Goal: Task Accomplishment & Management: Use online tool/utility

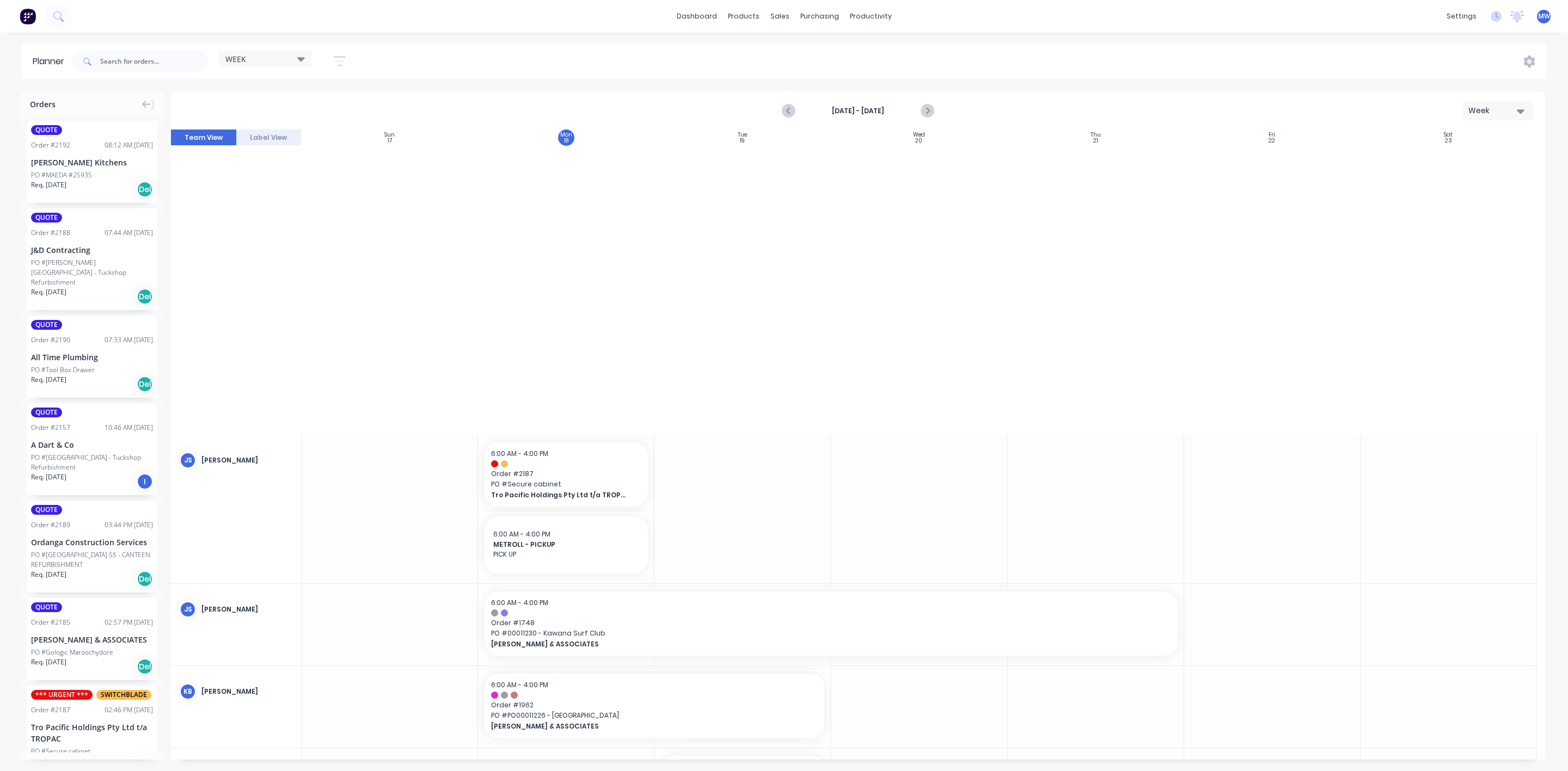
scroll to position [776, 0]
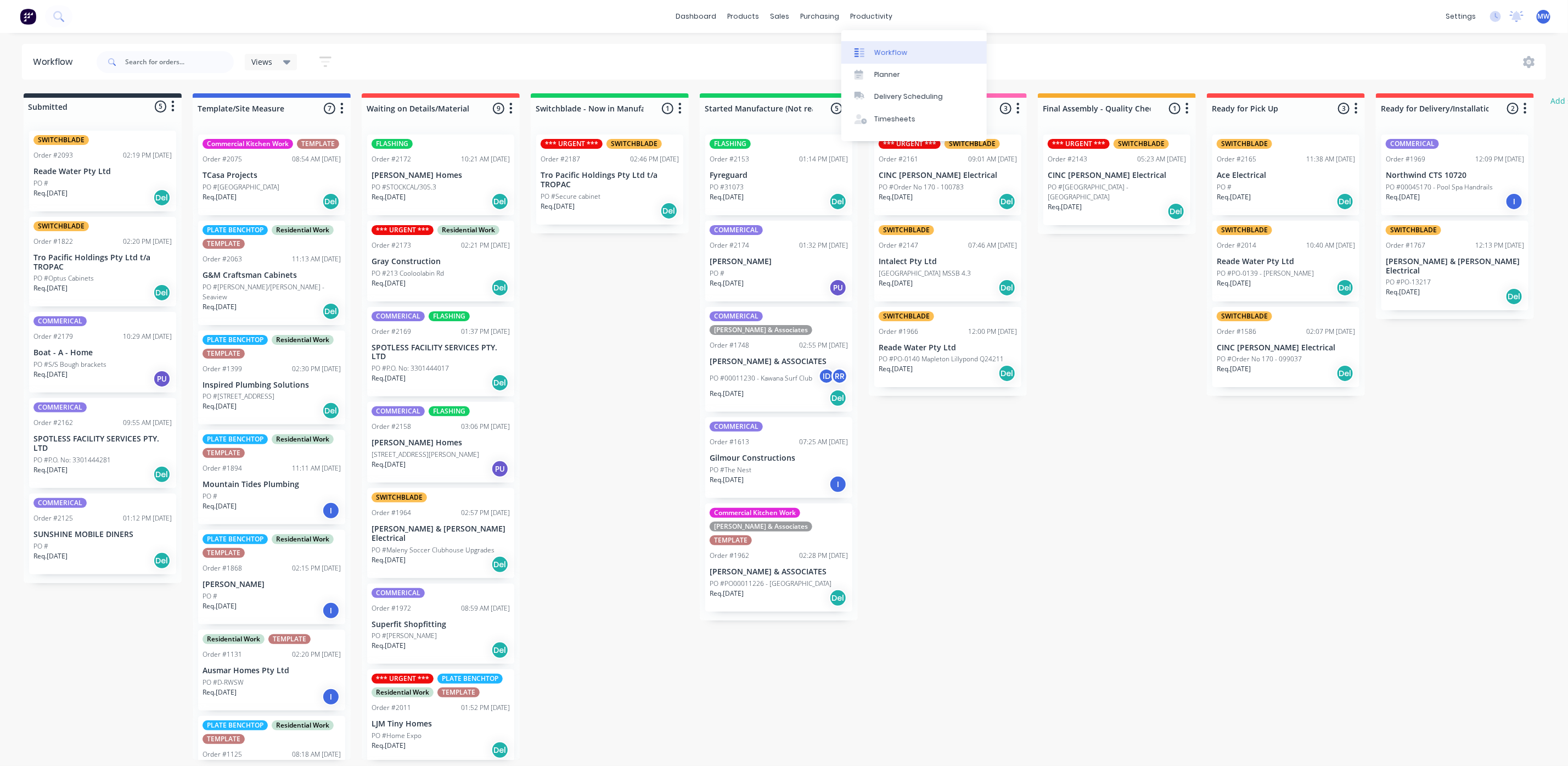
click at [898, 49] on div "Workflow" at bounding box center [891, 53] width 33 height 10
click at [892, 70] on div "Planner" at bounding box center [887, 75] width 26 height 10
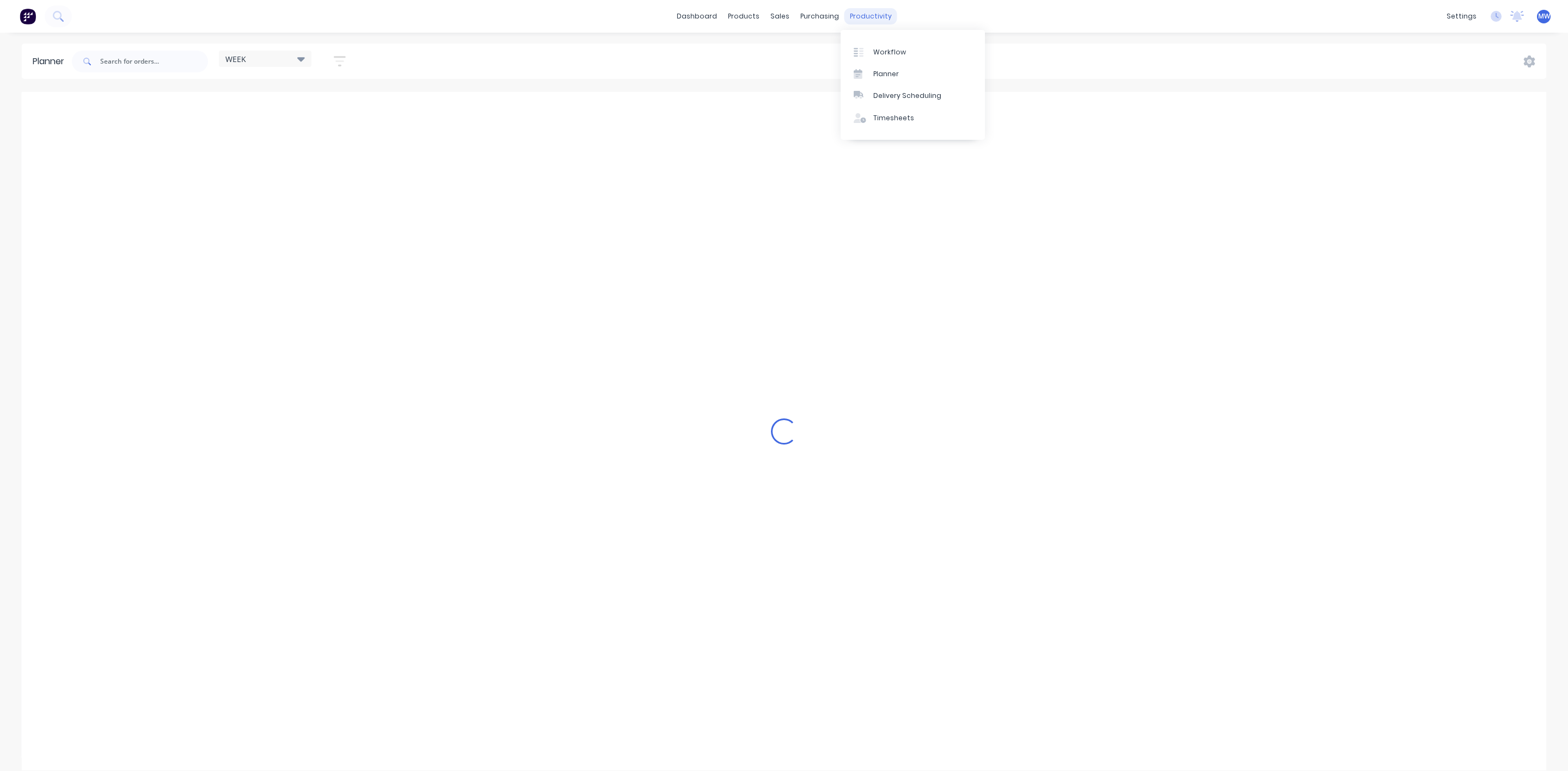
click at [864, 17] on div "productivity" at bounding box center [870, 16] width 53 height 16
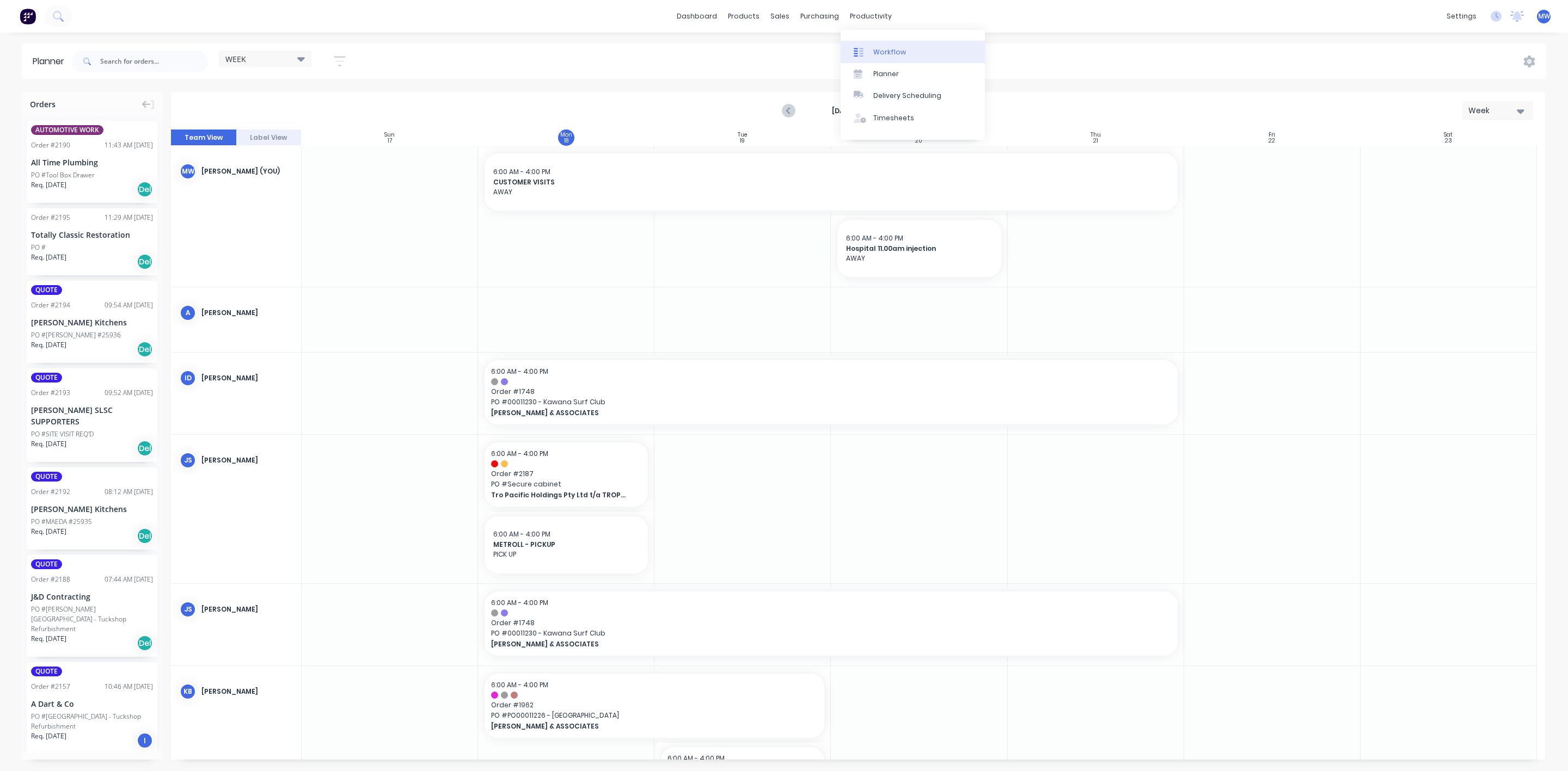
click at [887, 51] on div "Workflow" at bounding box center [890, 52] width 33 height 10
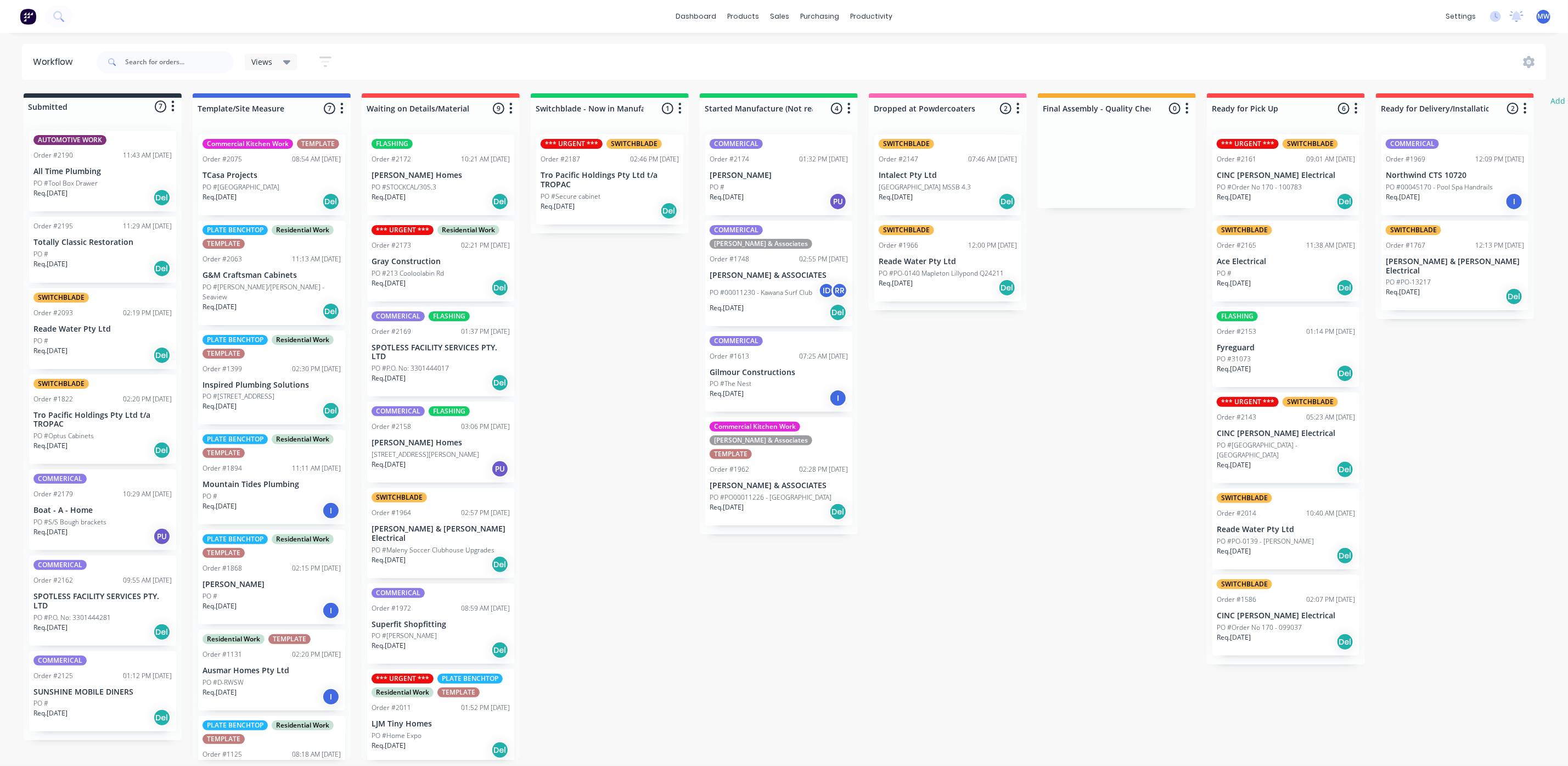
click at [99, 169] on p "All Time Plumbing" at bounding box center [102, 171] width 138 height 9
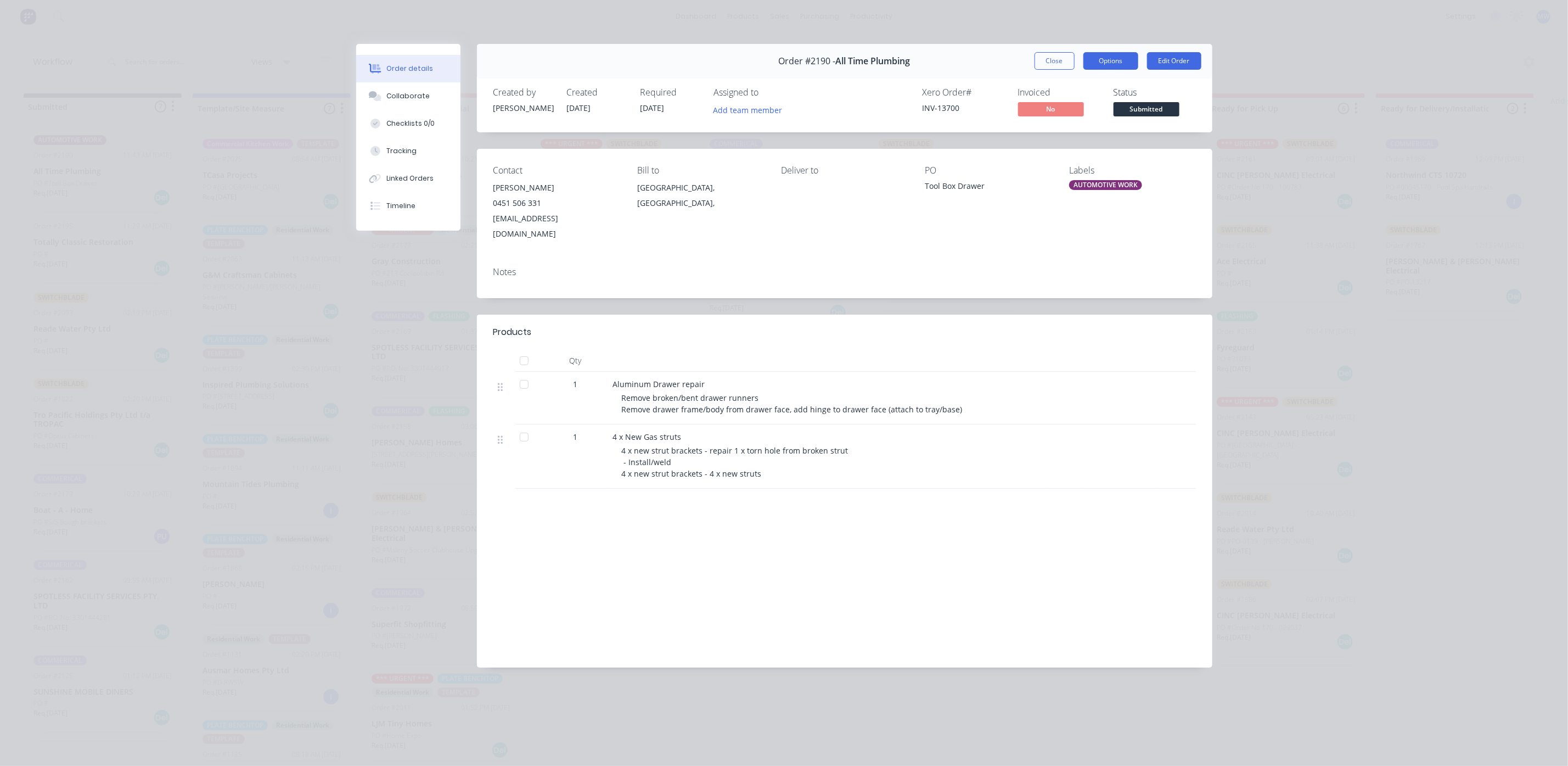
click at [1112, 56] on button "Options" at bounding box center [1111, 61] width 55 height 18
click at [1079, 112] on div "Work Order" at bounding box center [1081, 111] width 96 height 16
click at [1064, 138] on div "Standard" at bounding box center [1081, 133] width 96 height 16
click at [1054, 61] on button "Close" at bounding box center [1054, 61] width 40 height 18
